Goal: Task Accomplishment & Management: Complete application form

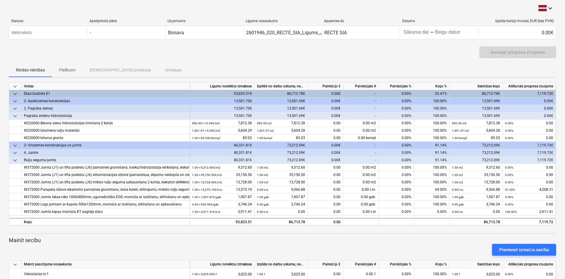
click at [421, 48] on div "Iesniegt progresa ziņojumu" at bounding box center [283, 54] width 548 height 17
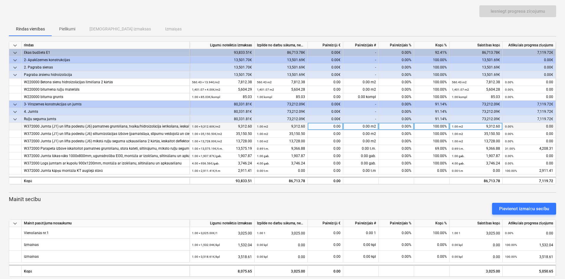
scroll to position [48, 0]
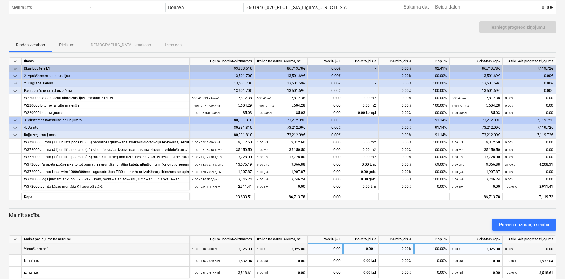
scroll to position [48, 0]
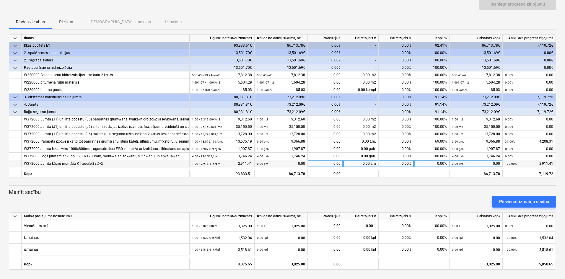
click at [339, 163] on div "0.00" at bounding box center [325, 163] width 35 height 7
type input "2911,41"
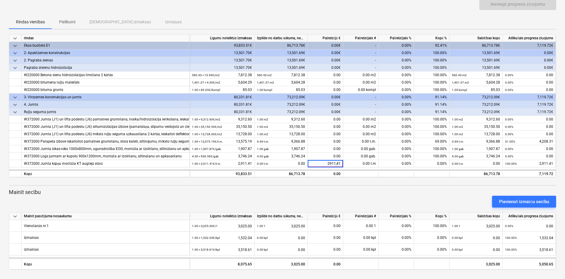
click at [373, 184] on div "keyboard_arrow_down rindas Līgumā noteiktās izmaksas Izpilde no darbu sākuma, n…" at bounding box center [283, 152] width 548 height 236
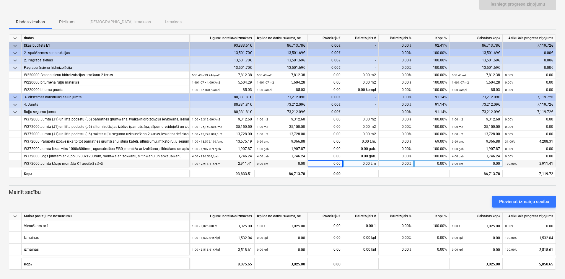
click at [367, 163] on div "0.00 t.m" at bounding box center [360, 163] width 35 height 7
click at [370, 183] on div "keyboard_arrow_down rindas Līgumā noteiktās izmaksas Izpilde no darbu sākuma, n…" at bounding box center [283, 152] width 548 height 236
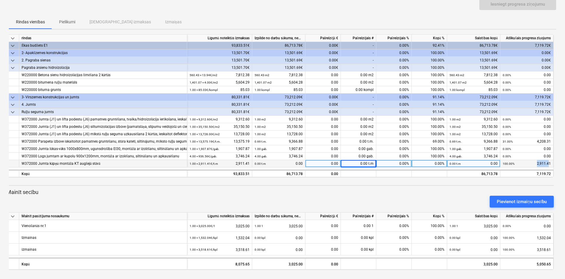
drag, startPoint x: 554, startPoint y: 163, endPoint x: 549, endPoint y: 163, distance: 4.8
click at [549, 163] on div "100.00% 2,911.41" at bounding box center [527, 163] width 53 height 7
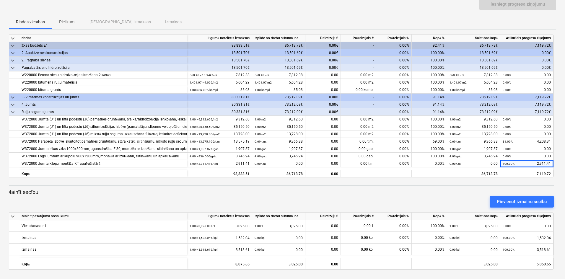
click at [517, 179] on div at bounding box center [281, 180] width 548 height 5
click at [373, 183] on div "keyboard_arrow_down rindas Līgumā noteiktās izmaksas Izpilde no darbu sākuma, n…" at bounding box center [283, 152] width 548 height 236
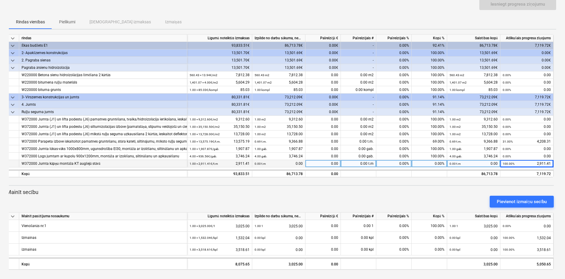
click at [363, 163] on div "0.00 t.m" at bounding box center [358, 163] width 35 height 7
type input "1"
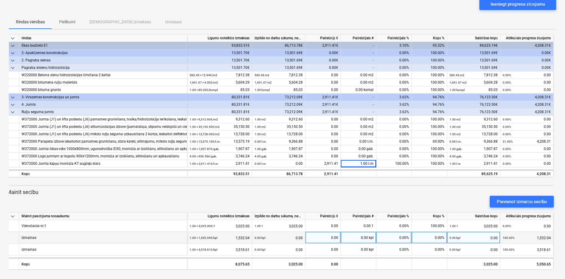
click at [364, 237] on div "0.00 kpl" at bounding box center [358, 238] width 35 height 12
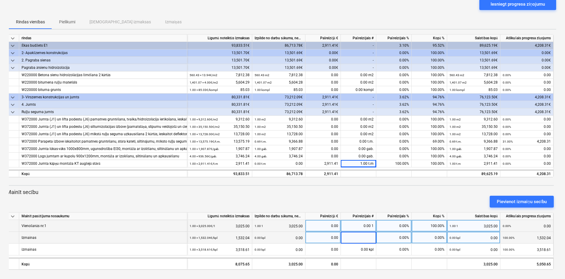
type input "1"
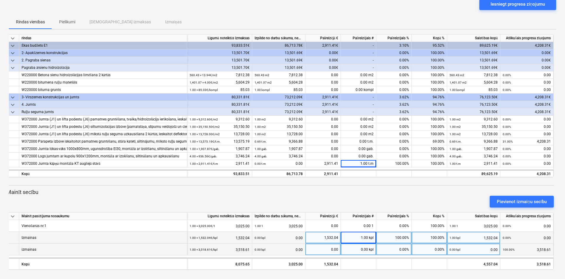
click at [368, 249] on div "0.00 kpl" at bounding box center [358, 250] width 35 height 12
type input "1"
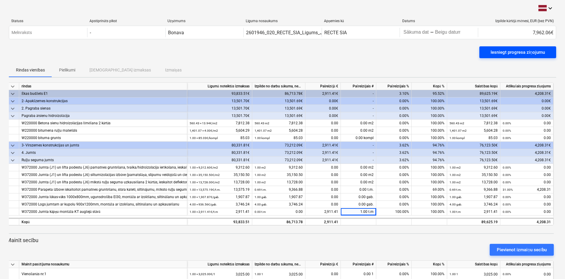
click at [493, 49] on div "Iesniegt progresa ziņojumu" at bounding box center [518, 52] width 54 height 8
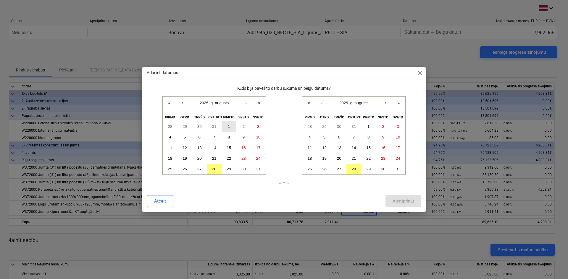
click at [228, 127] on abbr "1" at bounding box center [229, 126] width 2 height 4
click at [212, 168] on abbr "28" at bounding box center [214, 169] width 4 height 4
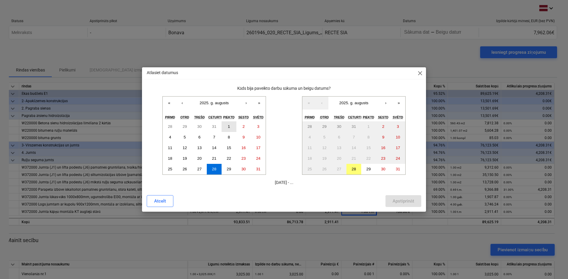
click at [228, 125] on abbr "1" at bounding box center [229, 126] width 2 height 4
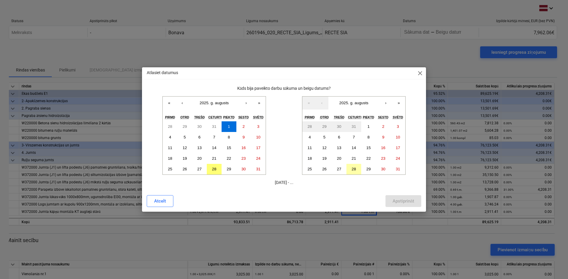
click at [356, 168] on button "28" at bounding box center [353, 169] width 15 height 11
click at [398, 200] on div "Apstiprināt" at bounding box center [403, 201] width 22 height 8
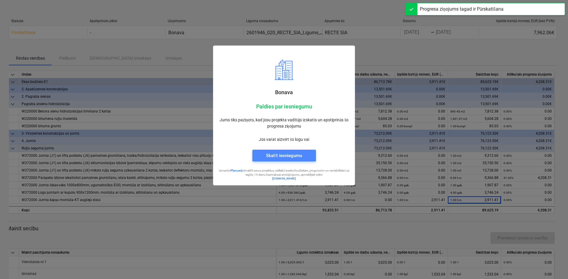
click at [289, 156] on div "Skatīt iesniegumu" at bounding box center [284, 156] width 36 height 8
